Goal: Information Seeking & Learning: Learn about a topic

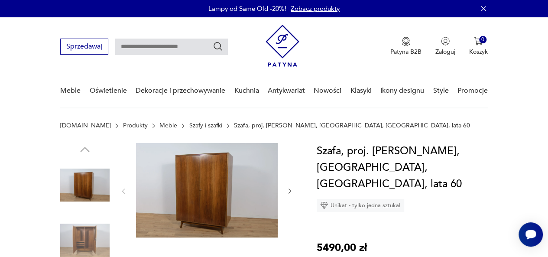
click at [88, 238] on img at bounding box center [84, 240] width 49 height 49
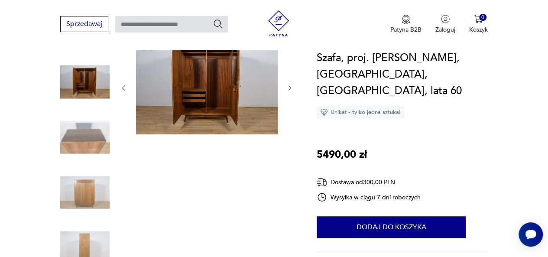
scroll to position [104, 0]
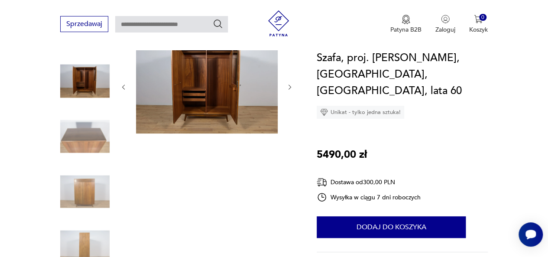
click at [96, 145] on img at bounding box center [84, 136] width 49 height 49
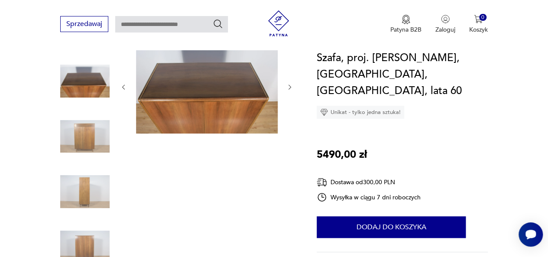
click at [93, 204] on img at bounding box center [84, 191] width 49 height 49
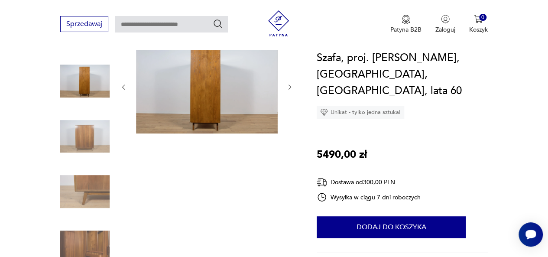
click at [84, 248] on img at bounding box center [84, 246] width 49 height 49
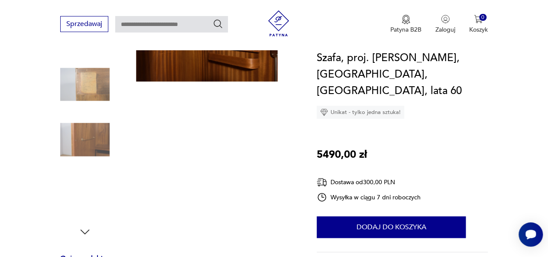
scroll to position [173, 0]
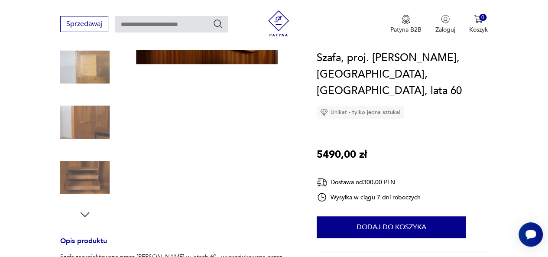
click at [87, 214] on icon "button" at bounding box center [84, 214] width 13 height 13
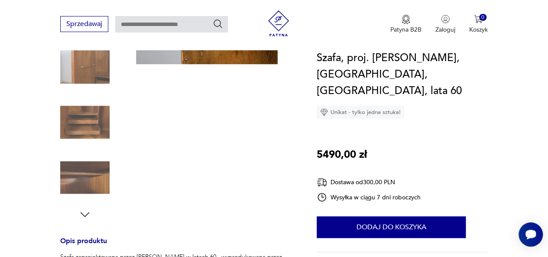
click at [91, 181] on img at bounding box center [84, 177] width 49 height 49
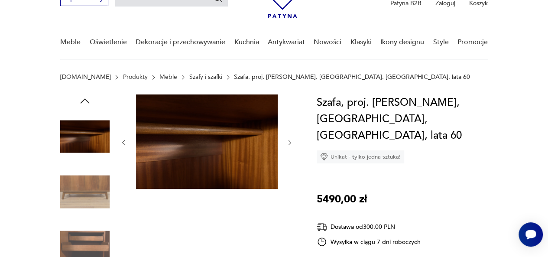
scroll to position [44, 0]
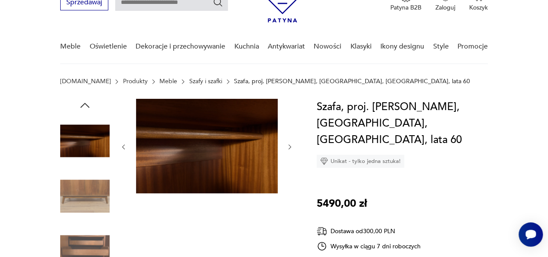
click at [291, 148] on icon "button" at bounding box center [289, 146] width 7 height 7
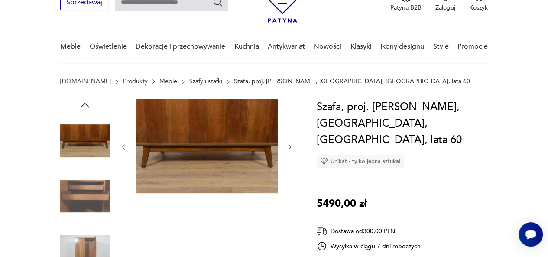
click at [291, 148] on icon "button" at bounding box center [289, 146] width 7 height 7
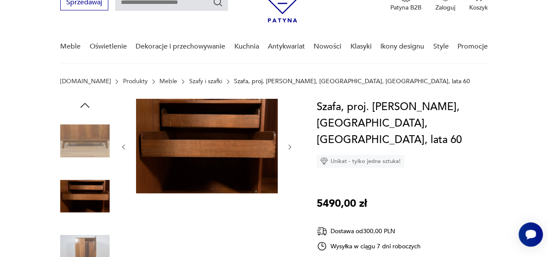
click at [291, 148] on icon "button" at bounding box center [289, 146] width 7 height 7
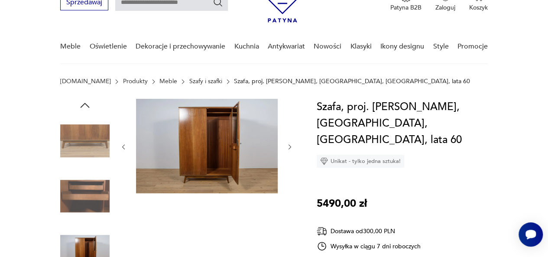
click at [291, 148] on icon "button" at bounding box center [289, 146] width 7 height 7
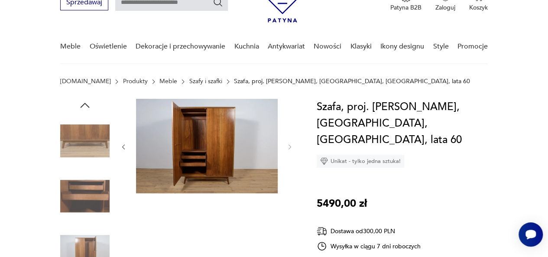
click at [123, 140] on div at bounding box center [206, 147] width 173 height 96
click at [122, 149] on icon "button" at bounding box center [123, 146] width 7 height 7
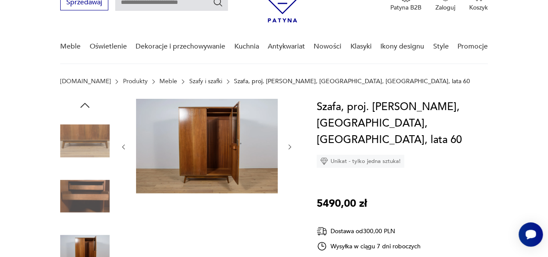
click at [126, 149] on icon "button" at bounding box center [123, 146] width 7 height 7
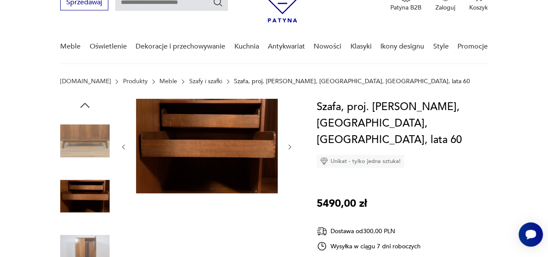
click at [126, 149] on icon "button" at bounding box center [123, 146] width 7 height 7
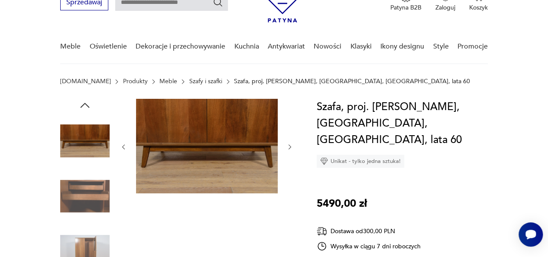
click at [203, 150] on img at bounding box center [207, 146] width 142 height 94
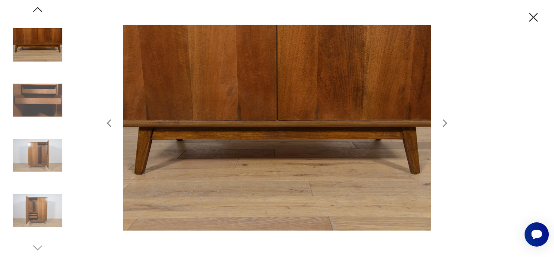
click at [446, 123] on icon "button" at bounding box center [445, 122] width 4 height 7
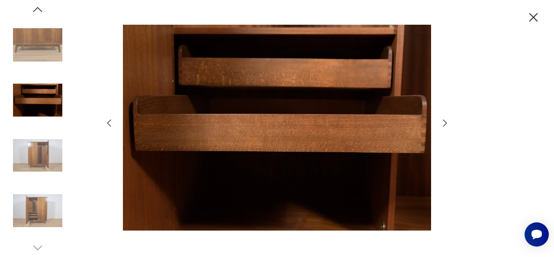
click at [446, 123] on icon "button" at bounding box center [445, 122] width 4 height 7
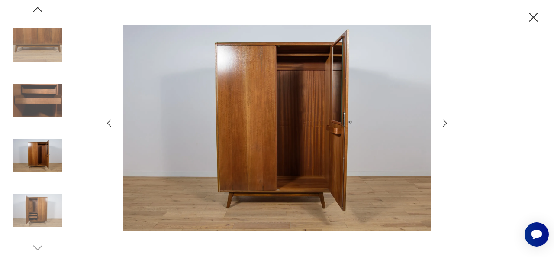
click at [444, 124] on icon "button" at bounding box center [445, 123] width 10 height 10
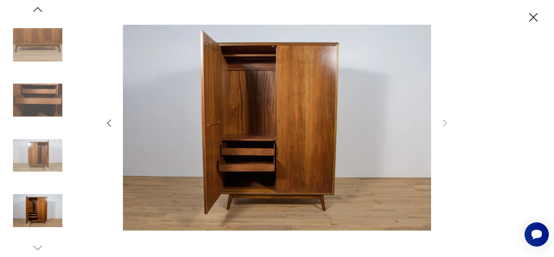
click at [106, 124] on icon "button" at bounding box center [109, 123] width 10 height 10
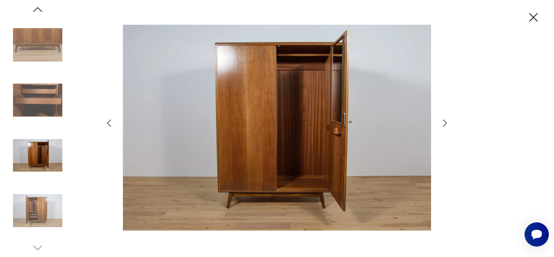
click at [106, 124] on icon "button" at bounding box center [109, 123] width 10 height 10
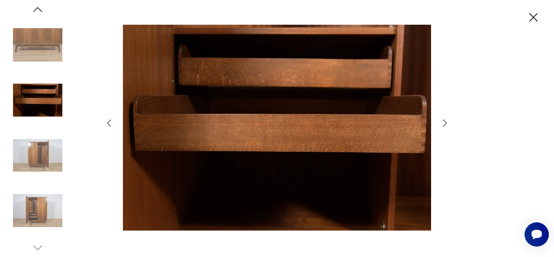
click at [106, 124] on icon "button" at bounding box center [109, 123] width 10 height 10
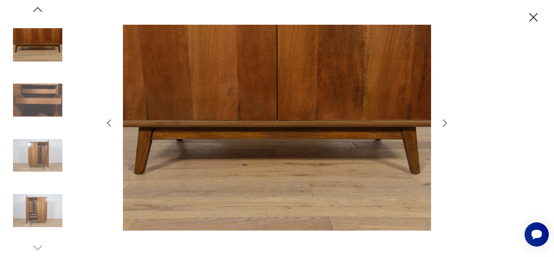
click at [106, 124] on icon "button" at bounding box center [109, 123] width 10 height 10
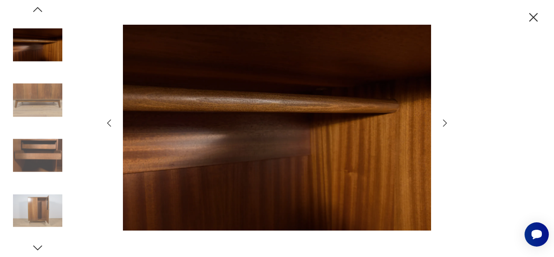
click at [106, 124] on icon "button" at bounding box center [109, 123] width 10 height 10
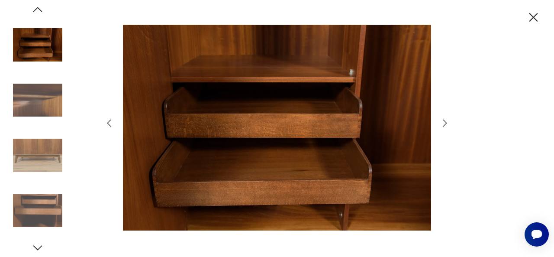
click at [106, 124] on icon "button" at bounding box center [109, 123] width 10 height 10
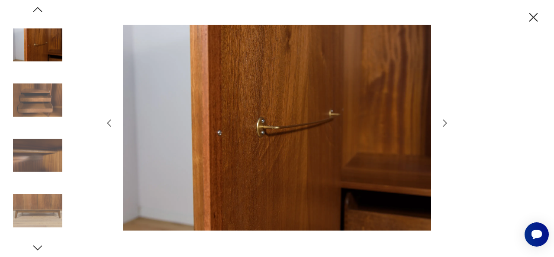
click at [106, 124] on icon "button" at bounding box center [109, 123] width 10 height 10
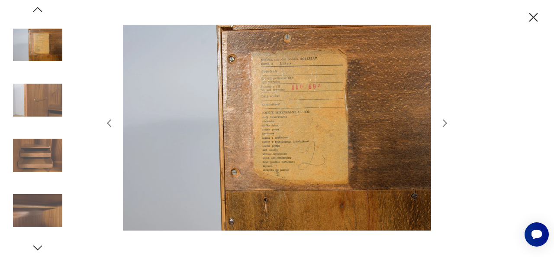
click at [106, 124] on icon "button" at bounding box center [109, 123] width 10 height 10
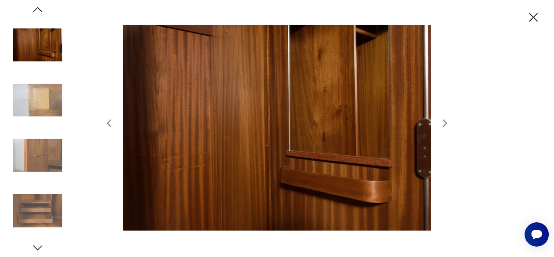
click at [106, 124] on icon "button" at bounding box center [109, 123] width 10 height 10
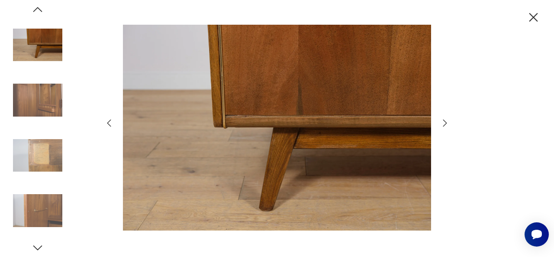
click at [106, 124] on icon "button" at bounding box center [109, 123] width 10 height 10
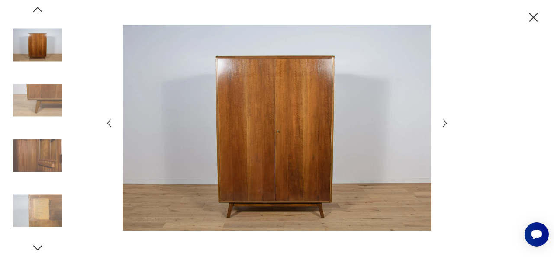
click at [106, 124] on icon "button" at bounding box center [109, 123] width 10 height 10
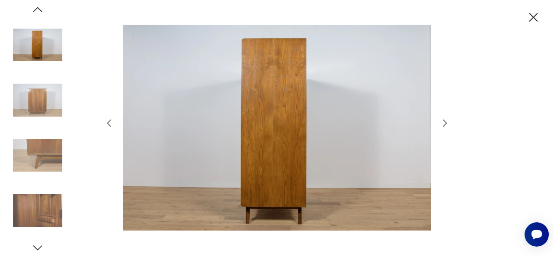
click at [106, 124] on icon "button" at bounding box center [109, 123] width 10 height 10
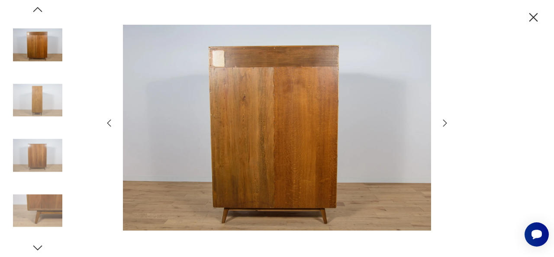
click at [106, 124] on icon "button" at bounding box center [109, 123] width 10 height 10
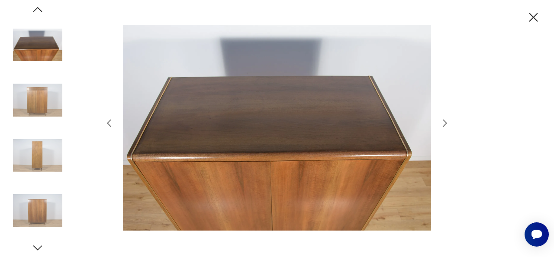
click at [106, 124] on icon "button" at bounding box center [109, 123] width 10 height 10
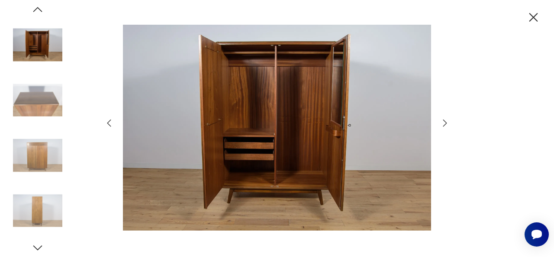
click at [445, 126] on icon "button" at bounding box center [445, 123] width 10 height 10
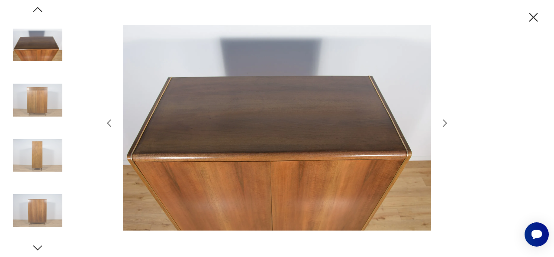
click at [445, 126] on icon "button" at bounding box center [445, 123] width 10 height 10
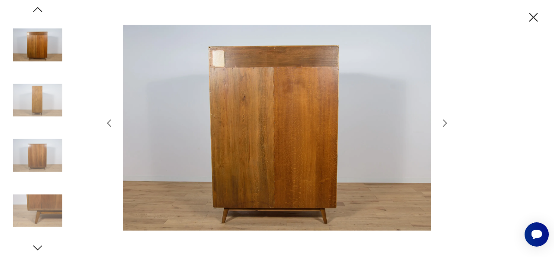
click at [445, 126] on icon "button" at bounding box center [445, 123] width 10 height 10
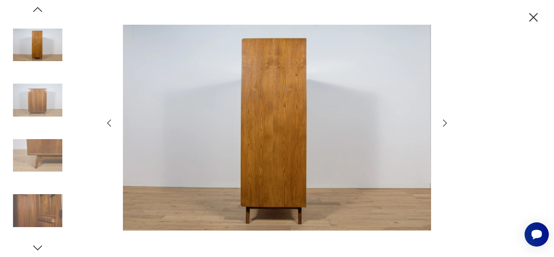
click at [445, 126] on icon "button" at bounding box center [445, 123] width 10 height 10
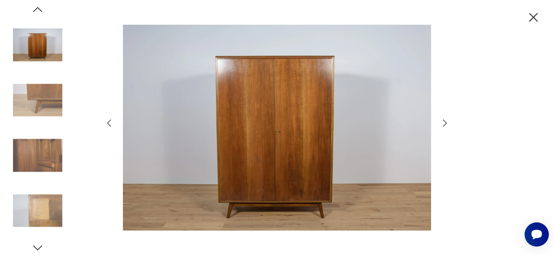
click at [445, 126] on icon "button" at bounding box center [445, 123] width 10 height 10
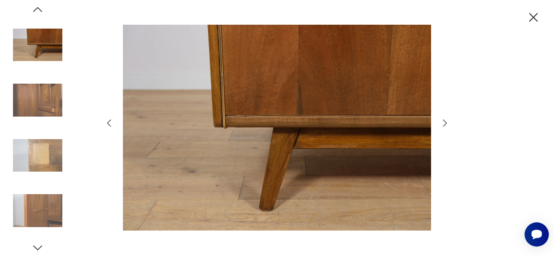
click at [445, 126] on icon "button" at bounding box center [445, 123] width 10 height 10
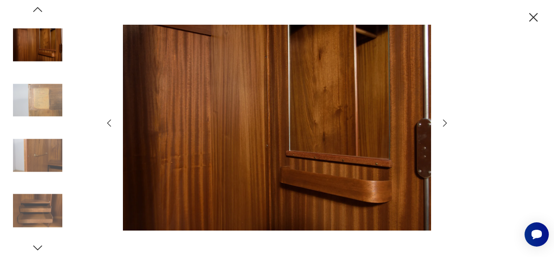
click at [445, 126] on icon "button" at bounding box center [445, 123] width 10 height 10
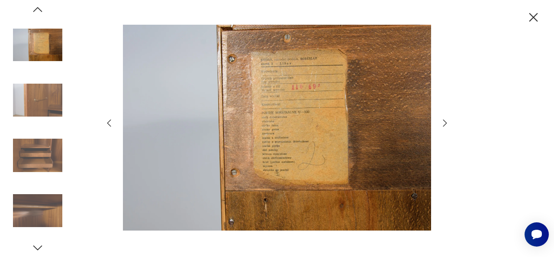
click at [445, 126] on icon "button" at bounding box center [445, 123] width 10 height 10
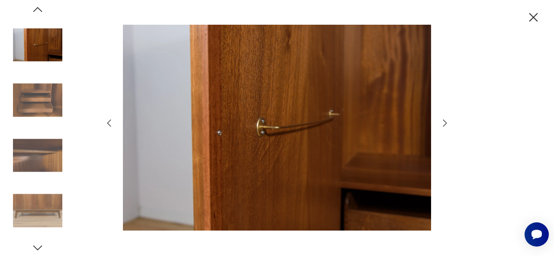
click at [445, 126] on icon "button" at bounding box center [445, 123] width 10 height 10
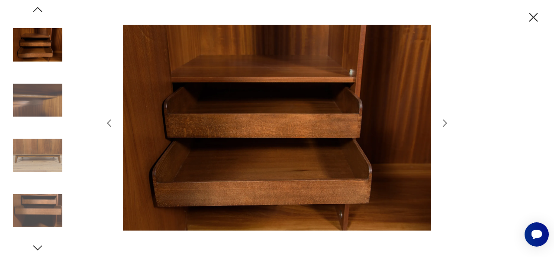
click at [533, 12] on icon "button" at bounding box center [533, 17] width 15 height 15
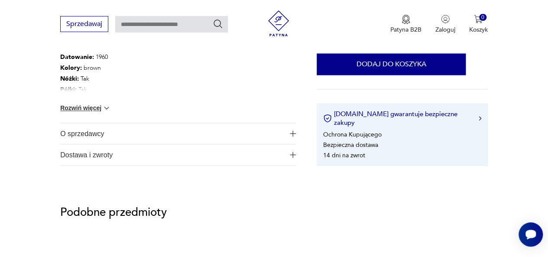
scroll to position [528, 0]
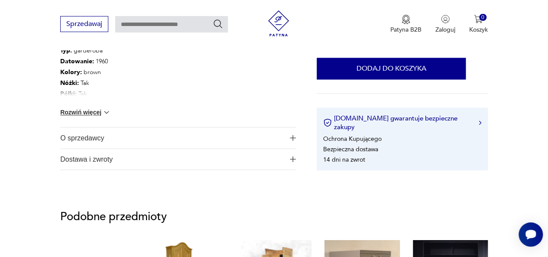
click at [86, 136] on span "O sprzedawcy" at bounding box center [172, 137] width 224 height 21
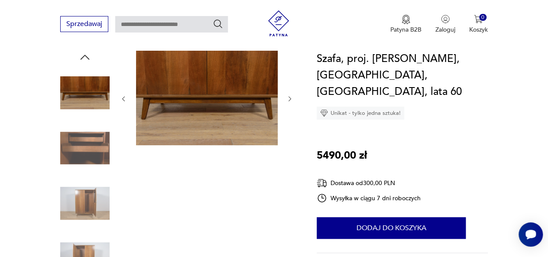
scroll to position [11, 0]
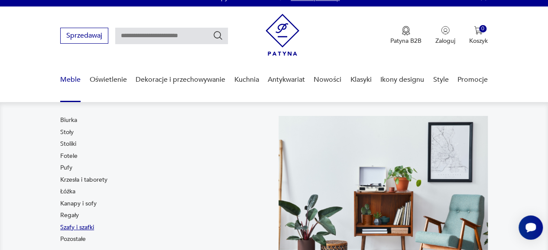
click at [74, 229] on link "Szafy i szafki" at bounding box center [77, 227] width 34 height 9
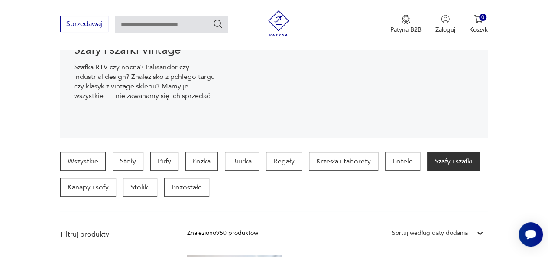
scroll to position [134, 0]
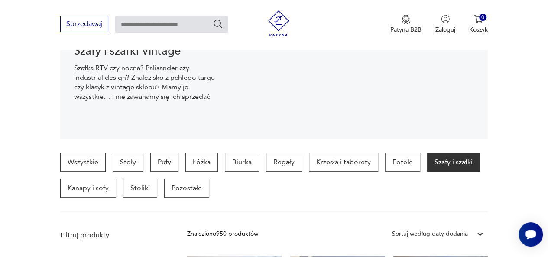
scroll to position [11, 0]
